Goal: Navigation & Orientation: Understand site structure

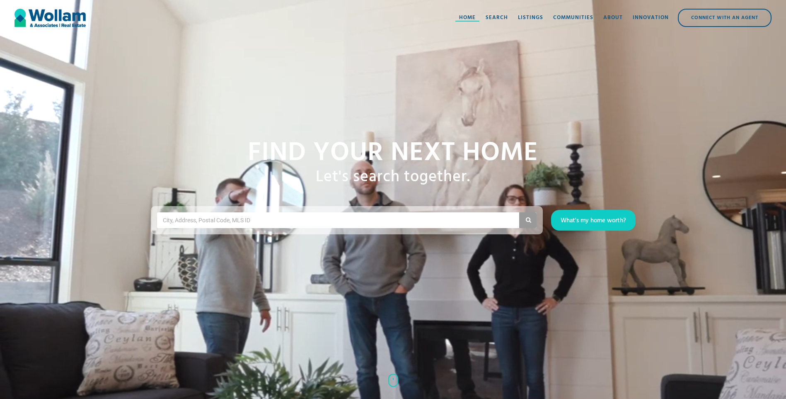
click at [470, 17] on div "Home" at bounding box center [467, 18] width 17 height 8
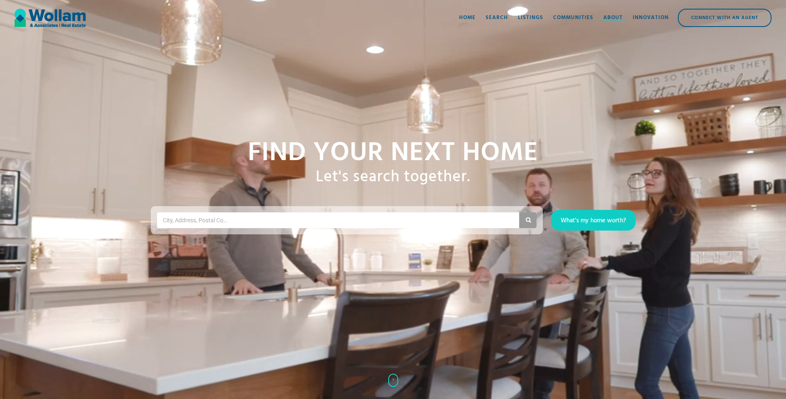
click at [616, 13] on link "About" at bounding box center [613, 17] width 29 height 25
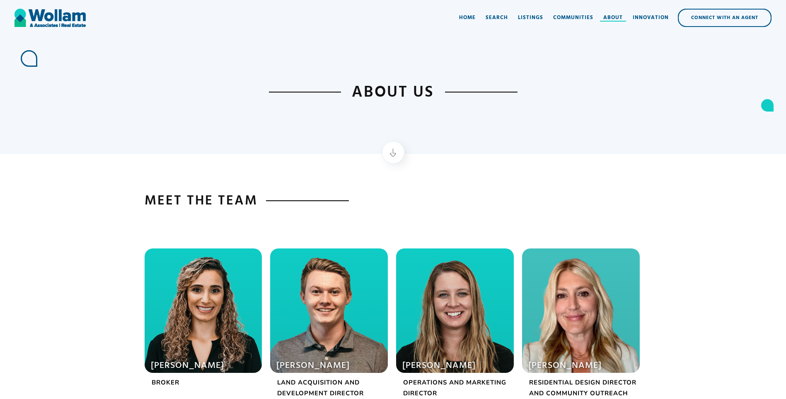
click at [613, 21] on div at bounding box center [613, 21] width 27 height 1
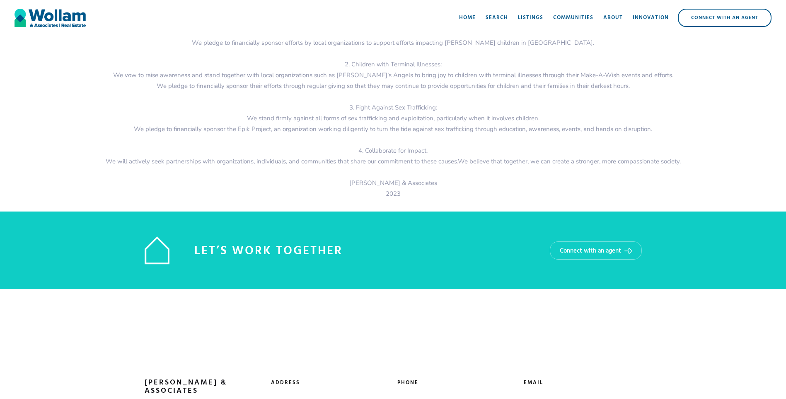
scroll to position [1317, 0]
